Goal: Go to known website: Go to known website

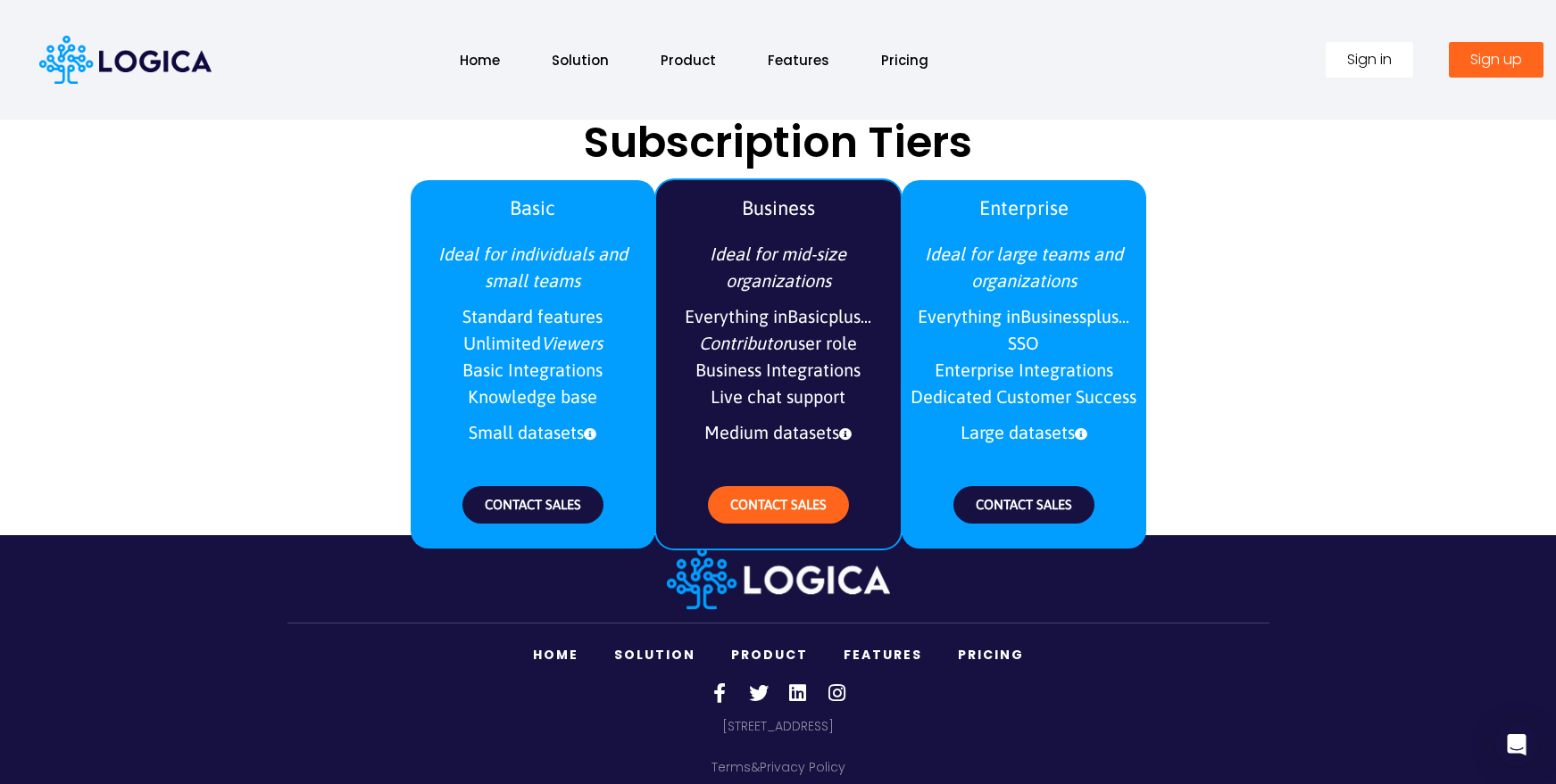
scroll to position [2074, 0]
